Goal: Information Seeking & Learning: Learn about a topic

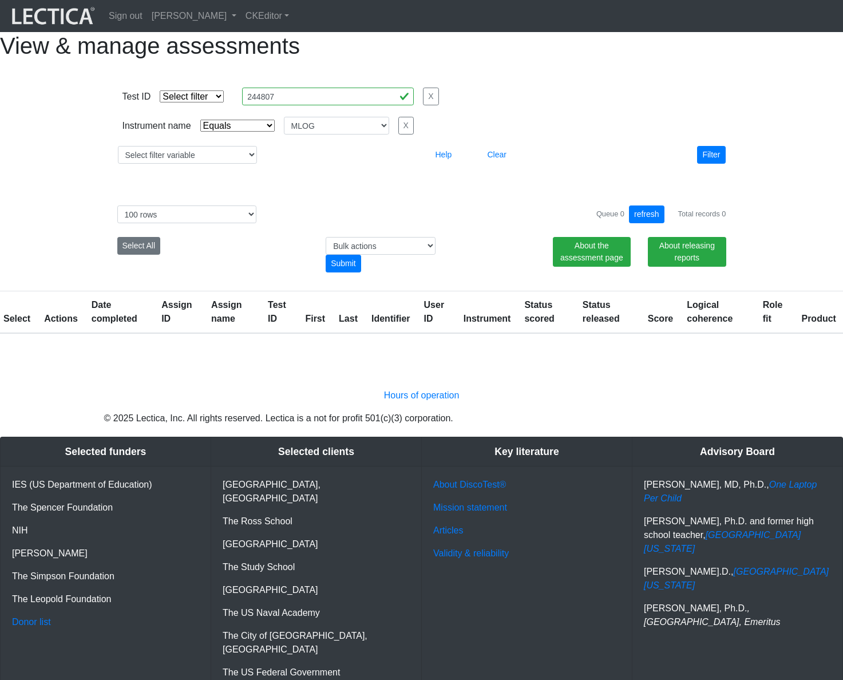
select select "MLOG"
select select "100"
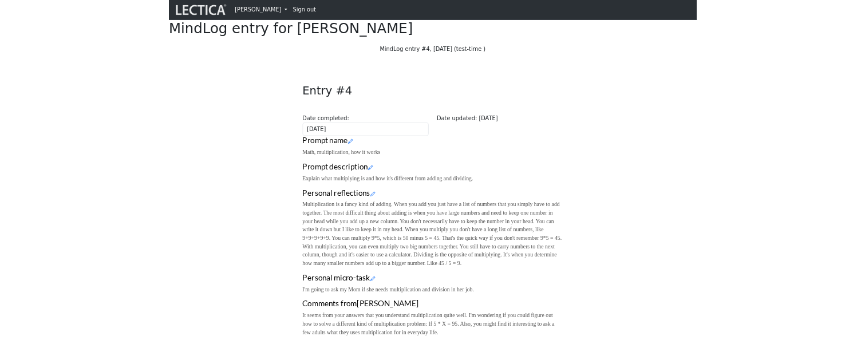
scroll to position [22, 0]
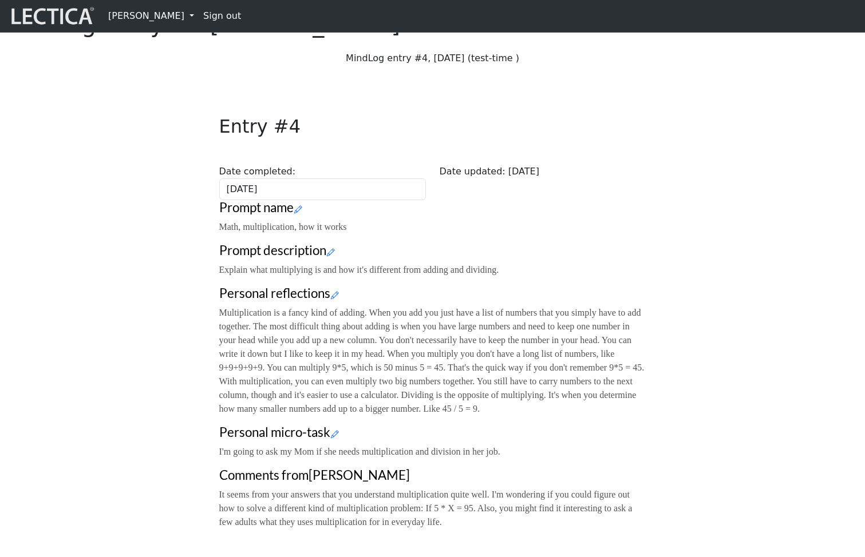
click at [603, 188] on div "Entry #4 Date completed: 2025-01-23 Date updated: 2025-09-02" at bounding box center [432, 151] width 441 height 98
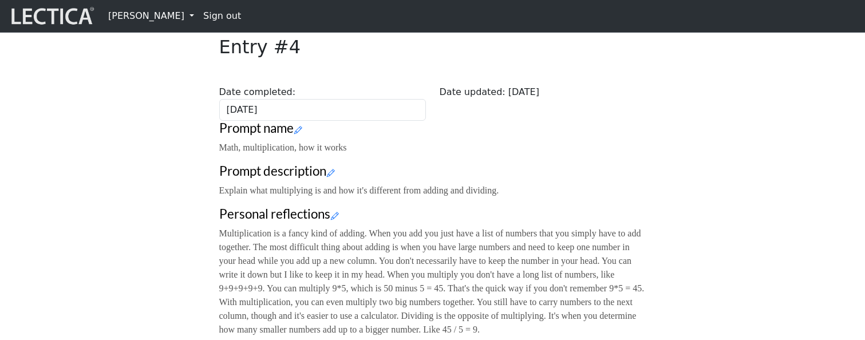
scroll to position [251, 0]
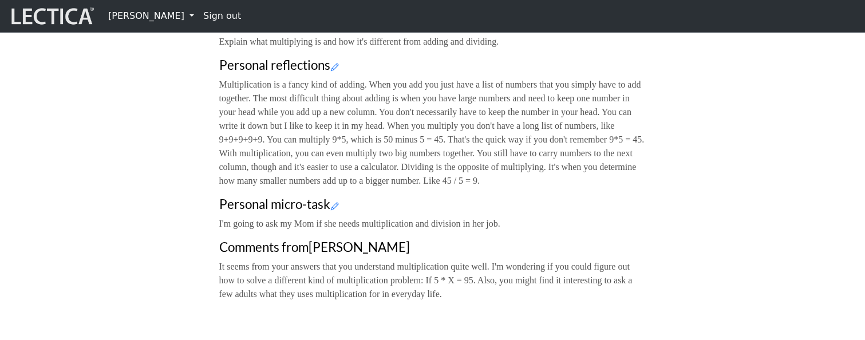
click at [334, 29] on icon at bounding box center [331, 24] width 8 height 10
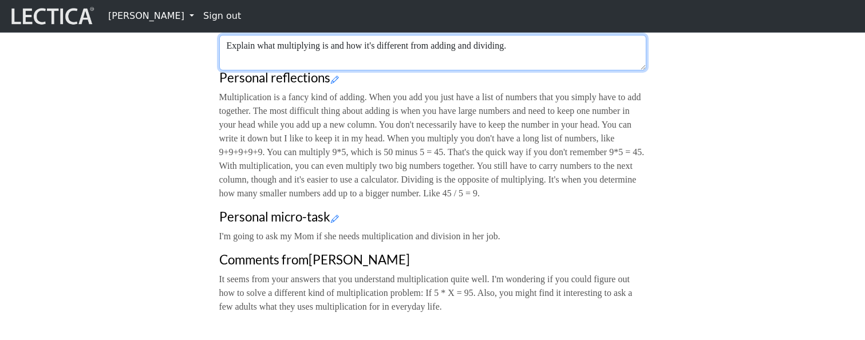
click at [552, 70] on textarea "Explain what multiplying is and how it's different from adding and dividing." at bounding box center [432, 52] width 427 height 35
type textarea "Explain what multiplying is and how it's different from adding and dividing. v"
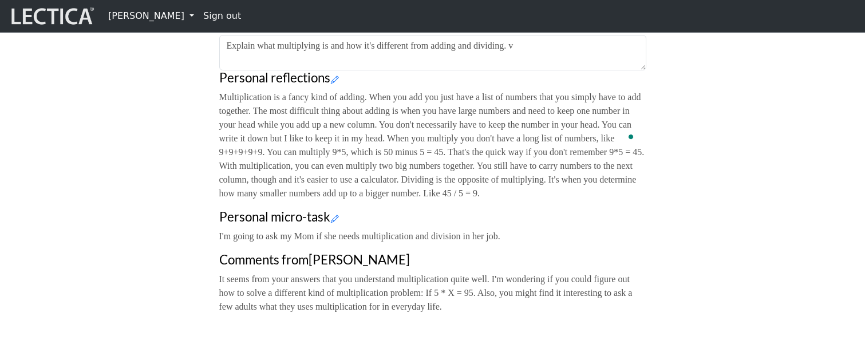
click at [550, 86] on div "Close Entry #4 Date completed: 2025-01-23 Date updated: 2025-09-02 Prompt name …" at bounding box center [432, 98] width 441 height 449
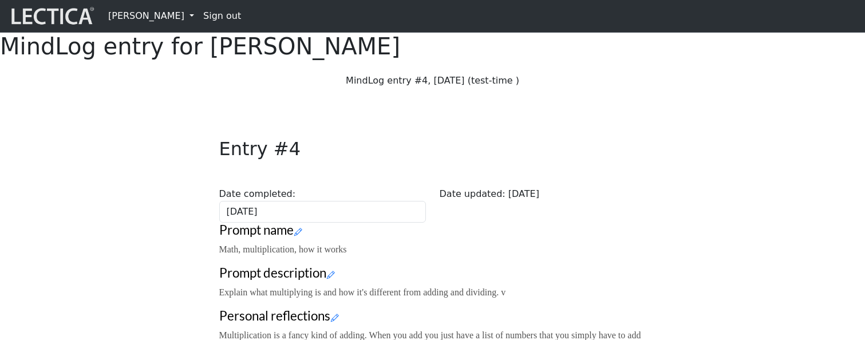
scroll to position [272, 0]
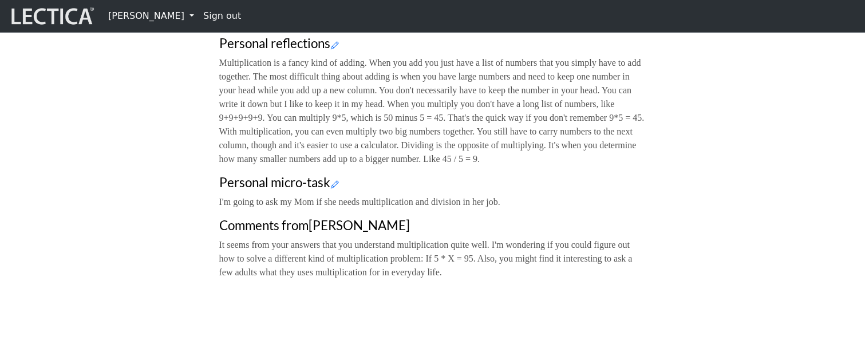
click at [332, 7] on icon at bounding box center [331, 2] width 8 height 10
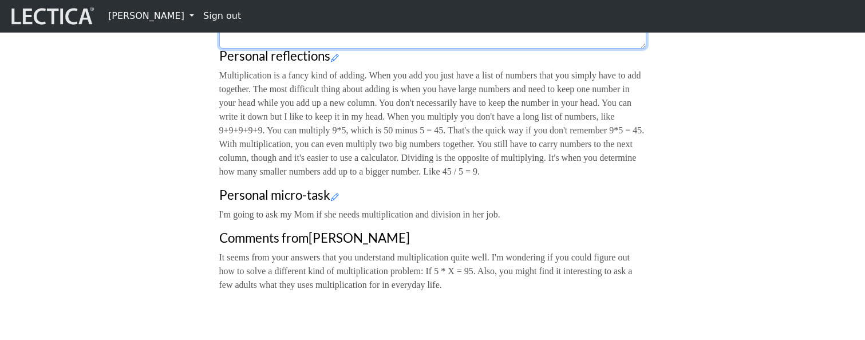
click at [570, 49] on textarea "Explain what multiplying is and how it's different from adding and dividing. v" at bounding box center [432, 30] width 427 height 35
type textarea "Explain what multiplying is and how it's different from adding and dividing. vv"
click at [748, 146] on div "Close Entry #4 Date completed: 2025-01-23 Date updated: 2025-09-02 Prompt name …" at bounding box center [432, 62] width 755 height 477
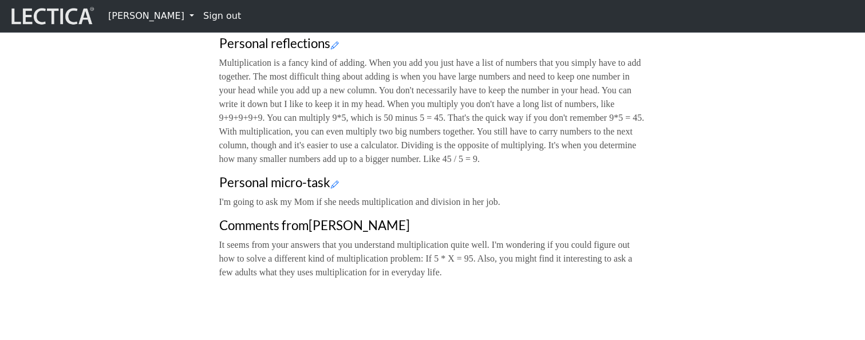
click at [332, 7] on icon at bounding box center [331, 2] width 8 height 10
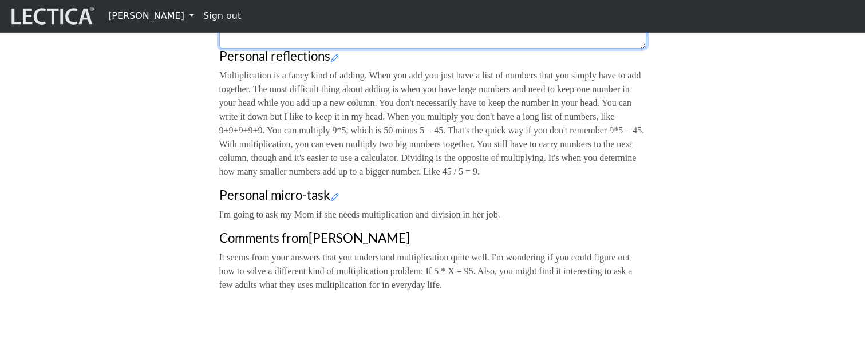
click at [560, 49] on textarea "Explain what multiplying is and how it's different from adding and dividing. vv" at bounding box center [432, 30] width 427 height 35
type textarea "Explain what multiplying is and how it's different from adding and dividing. vvx"
click at [149, 167] on div "Close Entry #4 Date completed: 2025-01-23 Date updated: 2025-09-02 Prompt name …" at bounding box center [432, 62] width 755 height 477
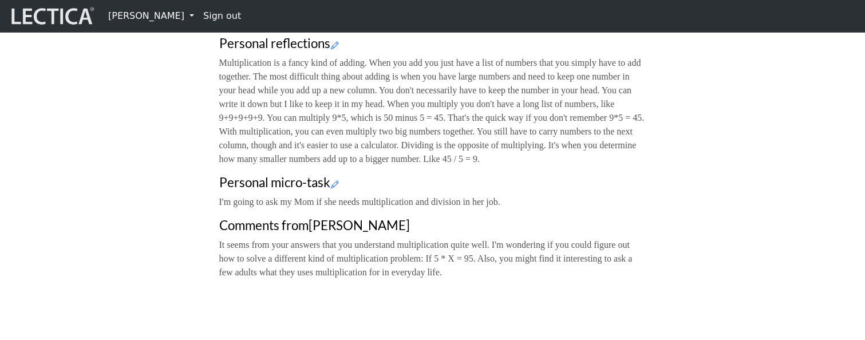
click at [506, 166] on p "Multiplication is a fancy kind of adding. When you add you just have a list of …" at bounding box center [432, 111] width 427 height 110
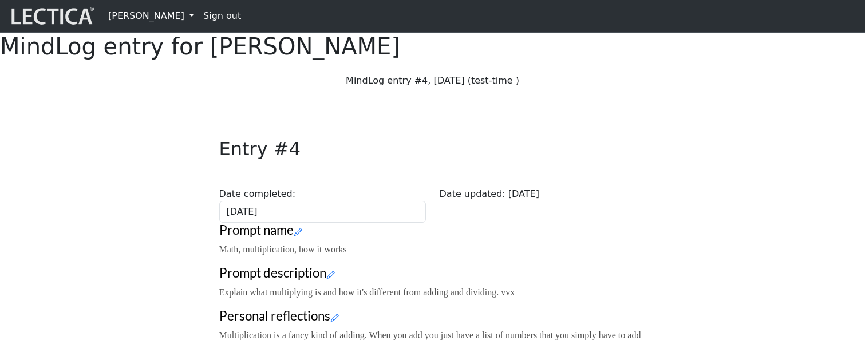
scroll to position [272, 0]
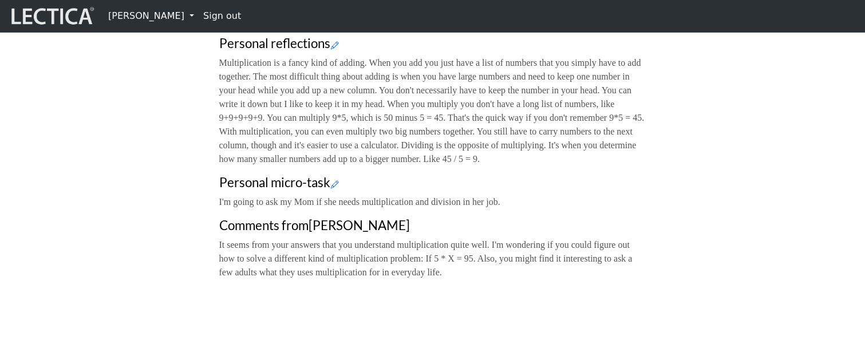
click at [335, 7] on icon at bounding box center [331, 2] width 8 height 10
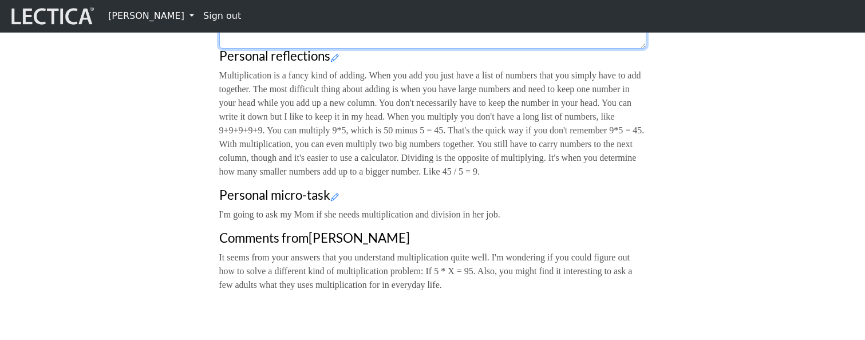
click at [574, 49] on textarea "Explain what multiplying is and how it's different from adding and dividing. vvx" at bounding box center [432, 30] width 427 height 35
type textarea "Explain what multiplying is and how it's different from adding and dividing. vv…"
click at [161, 208] on div "Close Entry #4 Date completed: [DATE] Date updated: [DATE] Prompt name Math, mu…" at bounding box center [432, 62] width 755 height 477
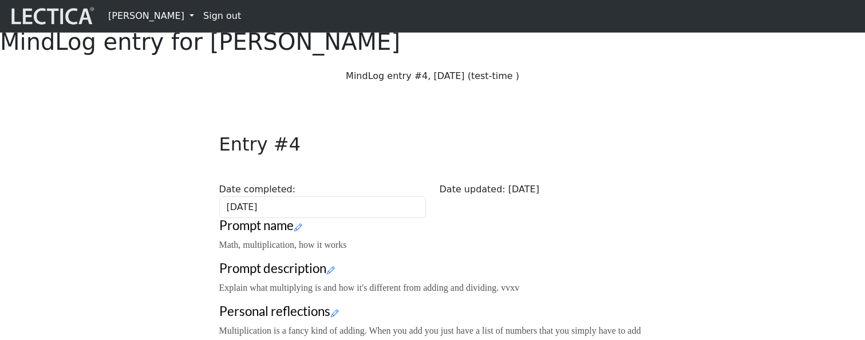
scroll to position [0, 0]
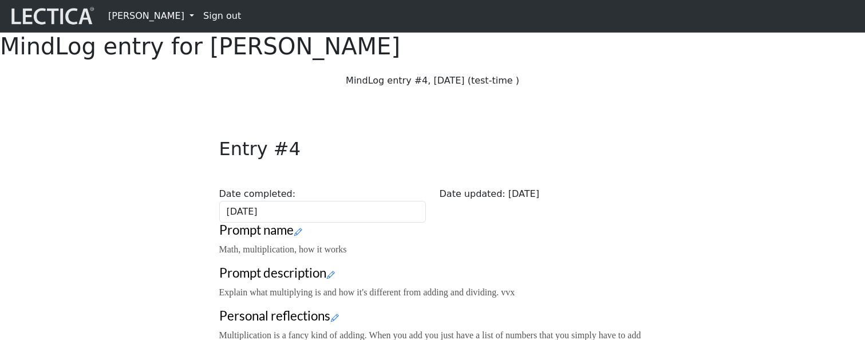
click at [174, 158] on div "Close Entry #4 Date completed: 2025-01-23 Date updated: 2025-09-02 Prompt name …" at bounding box center [432, 329] width 755 height 464
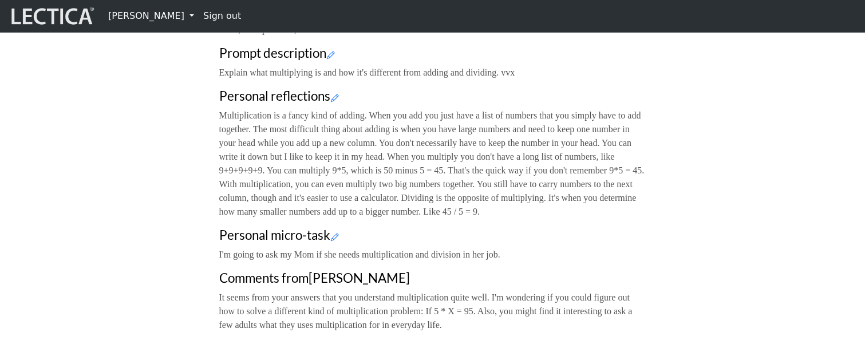
scroll to position [187, 0]
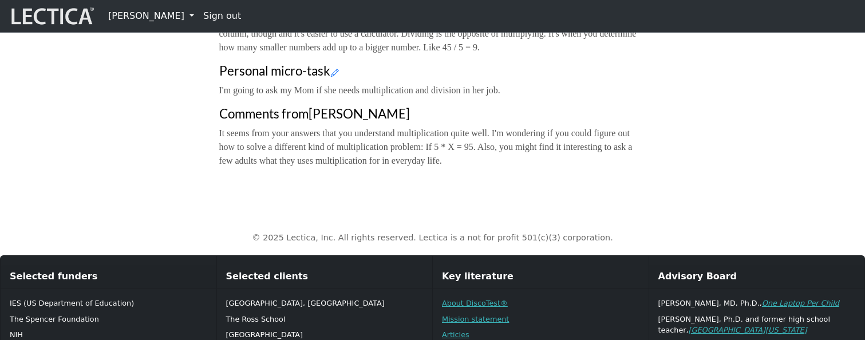
scroll to position [387, 0]
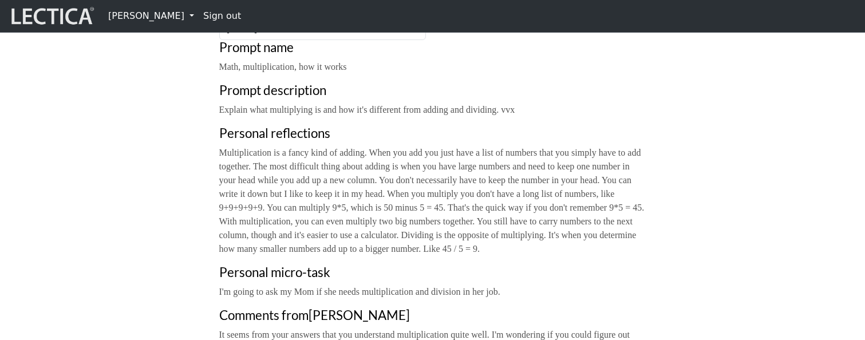
scroll to position [50, 0]
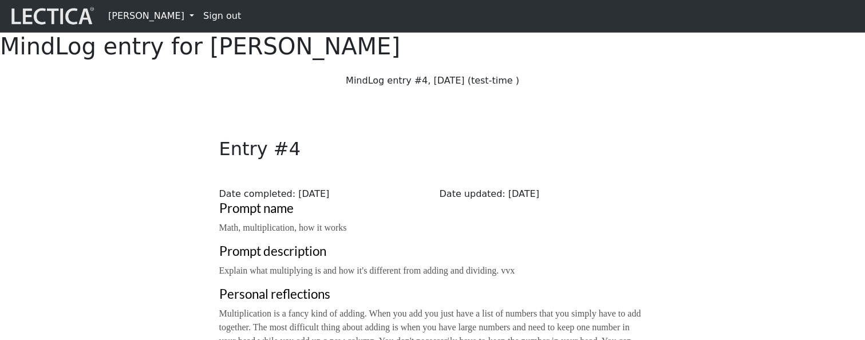
scroll to position [50, 0]
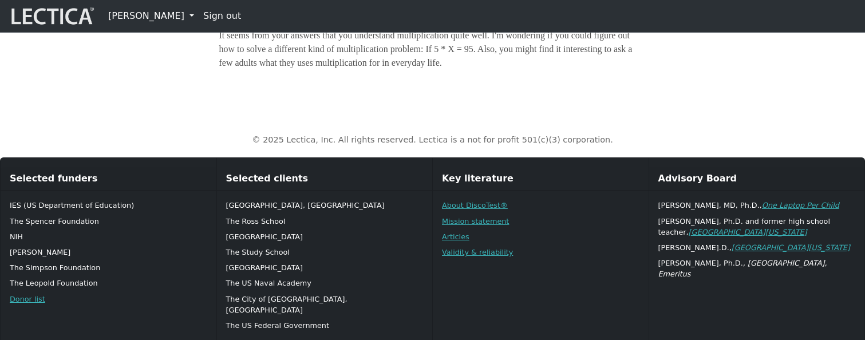
scroll to position [657, 0]
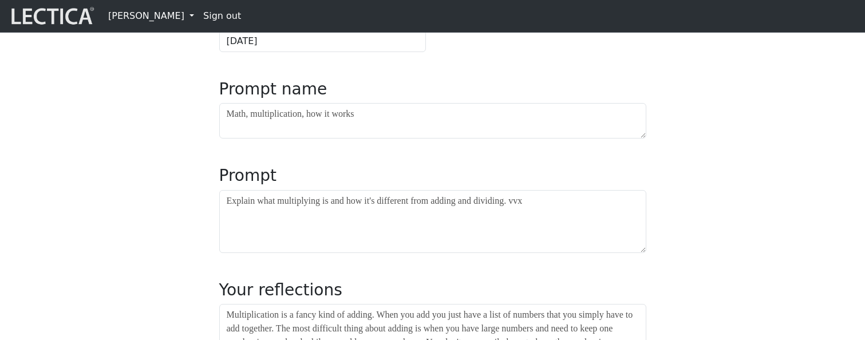
scroll to position [224, 0]
